Goal: Book appointment/travel/reservation

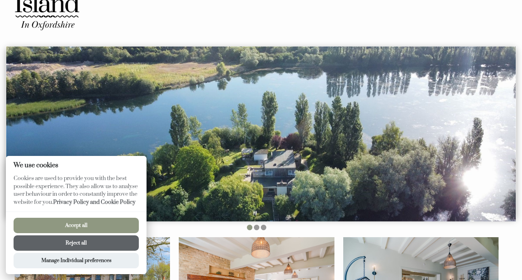
scroll to position [50, 0]
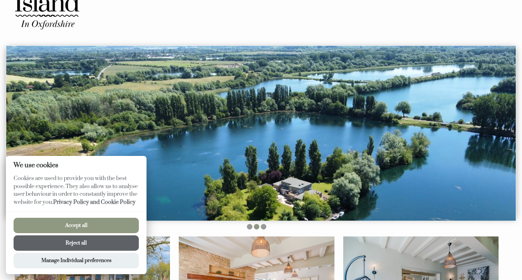
click at [96, 241] on button "Reject all" at bounding box center [76, 243] width 125 height 15
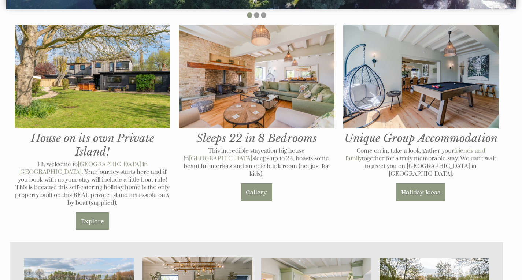
scroll to position [265, 0]
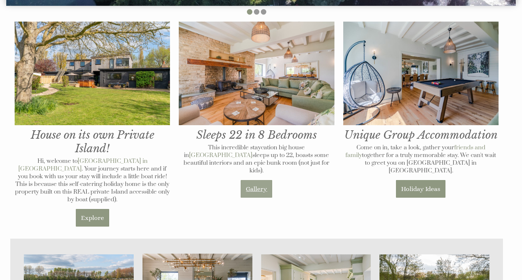
click at [251, 181] on link "Gallery" at bounding box center [257, 189] width 32 height 18
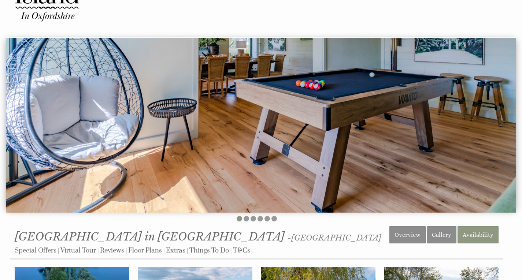
scroll to position [52, 0]
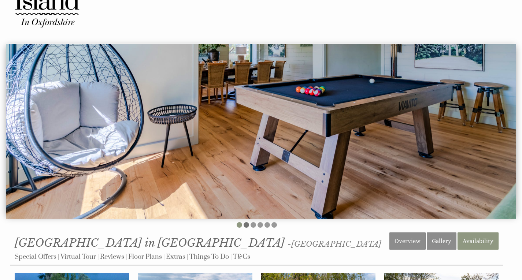
click at [246, 225] on li at bounding box center [246, 224] width 5 height 5
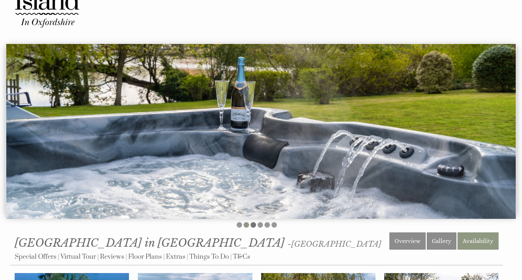
click at [252, 225] on li at bounding box center [253, 224] width 5 height 5
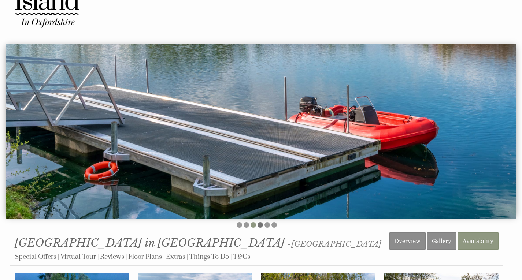
click at [260, 225] on li at bounding box center [260, 224] width 5 height 5
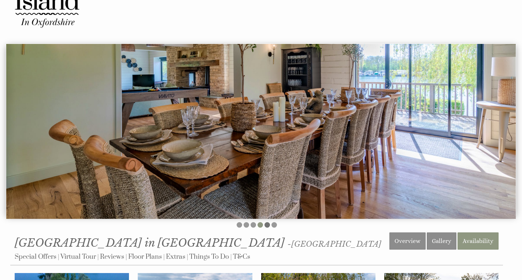
click at [265, 224] on li at bounding box center [267, 224] width 5 height 5
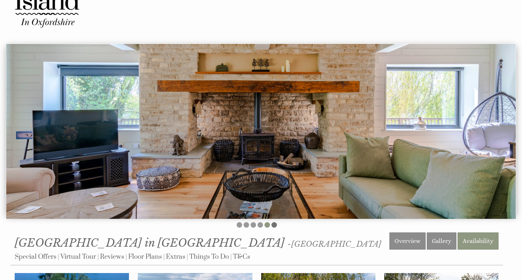
click at [273, 225] on li at bounding box center [273, 224] width 5 height 5
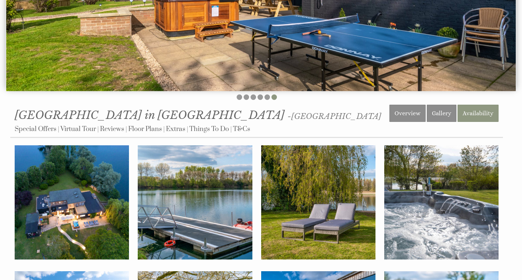
scroll to position [207, 0]
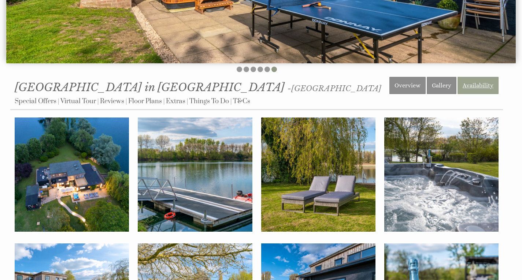
click at [472, 84] on link "Availability" at bounding box center [478, 85] width 41 height 17
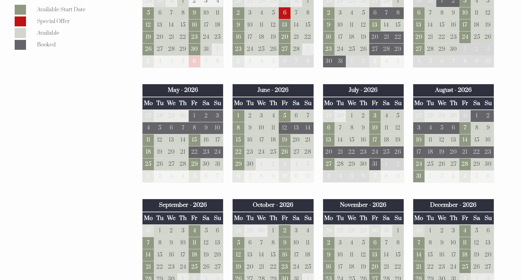
scroll to position [475, 0]
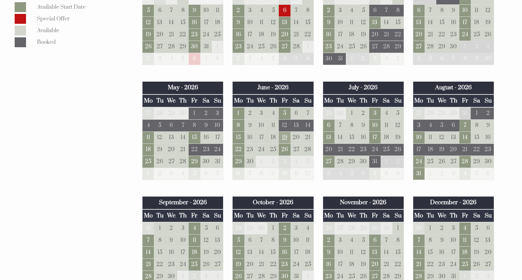
click at [285, 138] on td "19" at bounding box center [285, 138] width 12 height 12
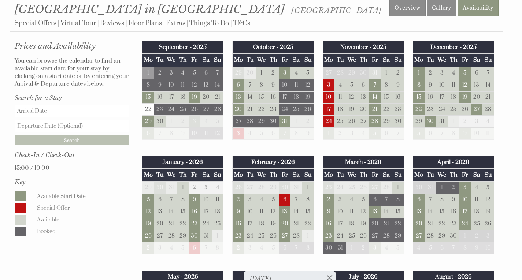
scroll to position [284, 0]
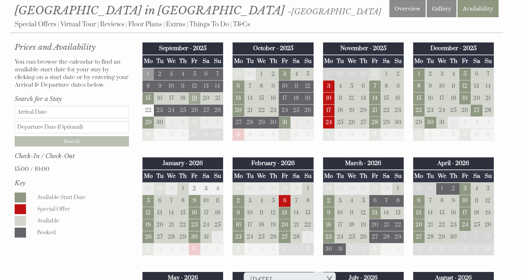
click at [195, 99] on td "19" at bounding box center [195, 98] width 12 height 12
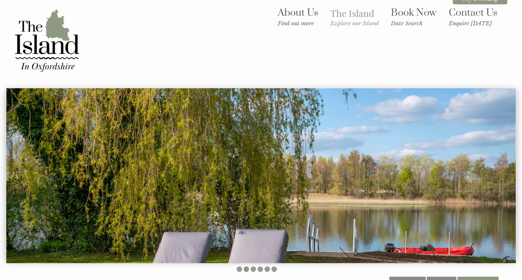
scroll to position [5, 0]
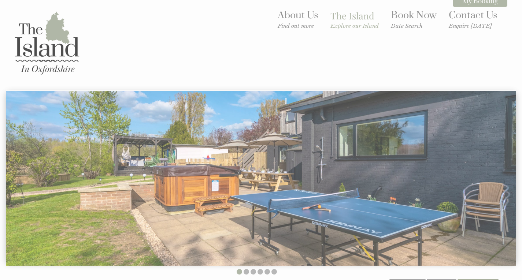
scroll to position [207, 0]
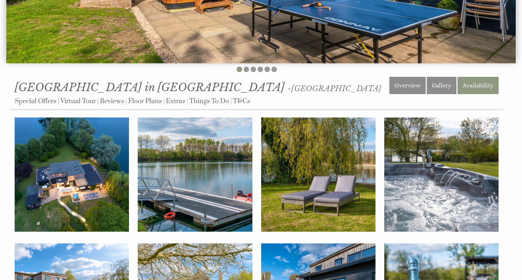
scroll to position [265, 0]
